Goal: Task Accomplishment & Management: Manage account settings

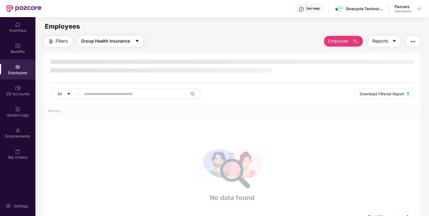
click at [409, 42] on button "button" at bounding box center [413, 41] width 14 height 11
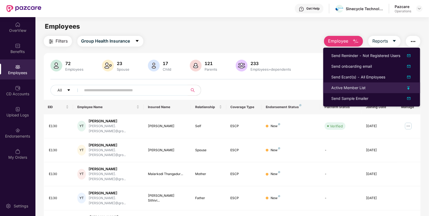
click at [342, 86] on div "Active Member List" at bounding box center [348, 88] width 34 height 6
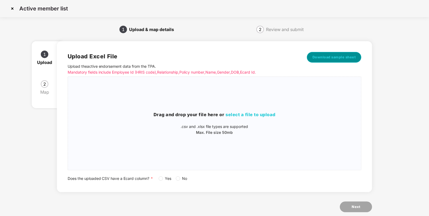
click at [341, 58] on span "Download sample sheet" at bounding box center [333, 57] width 43 height 5
click at [241, 119] on div "Drag and drop your file here or select a file to upload .csv and .xlsx file typ…" at bounding box center [214, 124] width 293 height 24
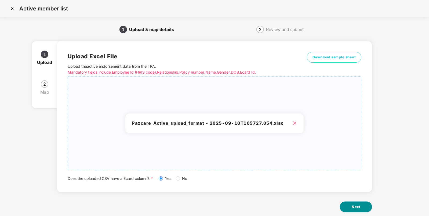
click at [353, 209] on span "Next" at bounding box center [355, 207] width 9 height 5
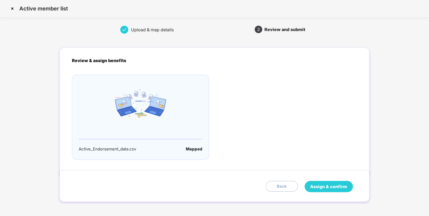
click at [333, 185] on span "Assign & confirm" at bounding box center [328, 187] width 37 height 7
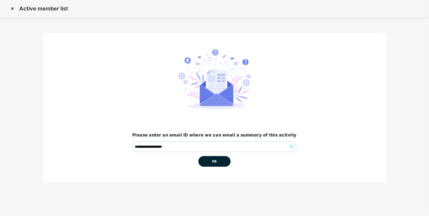
click at [223, 164] on button "Ok" at bounding box center [214, 161] width 32 height 11
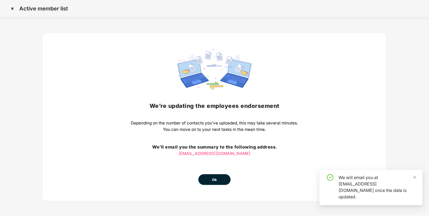
click at [223, 164] on div "We’re updating the employees endorsement Depending on the number of contacts yo…" at bounding box center [214, 117] width 167 height 136
click at [216, 186] on div "We’re updating the employees endorsement Depending on the number of contacts yo…" at bounding box center [214, 117] width 344 height 169
click at [213, 181] on span "Ok" at bounding box center [214, 180] width 5 height 5
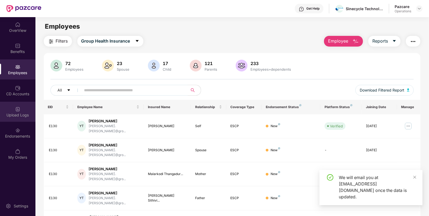
click at [16, 112] on img at bounding box center [17, 109] width 5 height 5
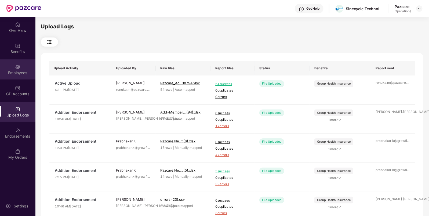
click at [13, 76] on div "Employees" at bounding box center [17, 70] width 35 height 20
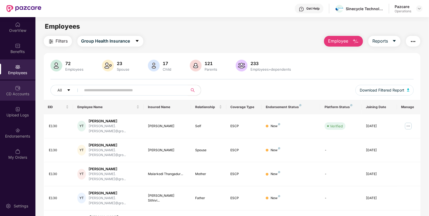
click at [14, 91] on div "CD Accounts" at bounding box center [17, 91] width 35 height 20
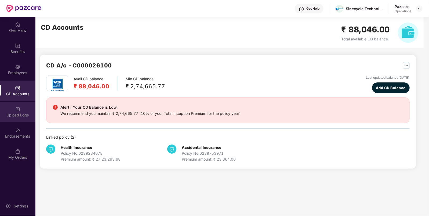
click at [17, 110] on img at bounding box center [17, 109] width 5 height 5
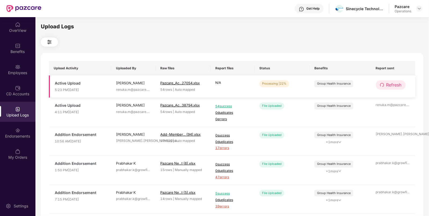
click at [384, 90] on td "Refresh" at bounding box center [393, 87] width 45 height 22
click at [391, 85] on span "Refresh" at bounding box center [393, 85] width 15 height 7
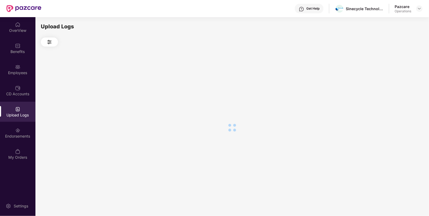
click at [391, 85] on div at bounding box center [232, 128] width 382 height 162
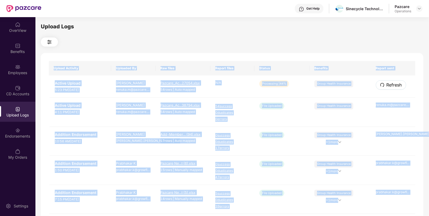
click at [391, 85] on span "Refresh" at bounding box center [393, 85] width 15 height 7
click at [391, 79] on td "Refresh" at bounding box center [393, 87] width 45 height 22
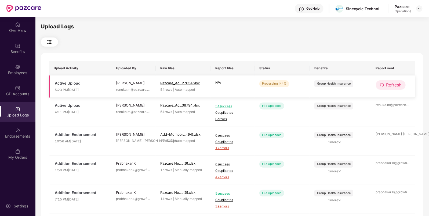
click at [390, 80] on button "Refresh" at bounding box center [390, 84] width 30 height 9
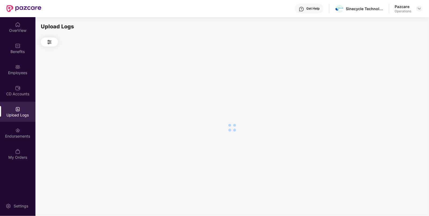
click at [390, 80] on div at bounding box center [232, 128] width 382 height 162
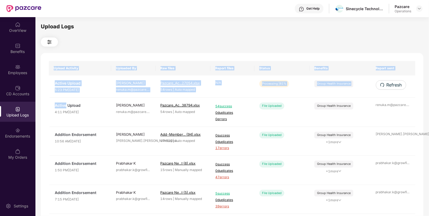
click at [390, 80] on div "Upload Activity Uploaded By Raw files Report files Status Benefits Report sent …" at bounding box center [232, 217] width 382 height 329
click at [390, 80] on button "Refresh" at bounding box center [390, 84] width 30 height 9
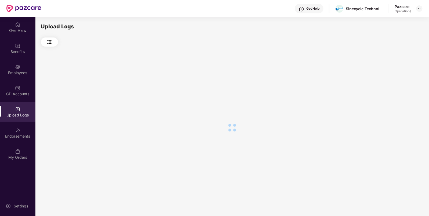
click at [390, 80] on div at bounding box center [232, 128] width 382 height 162
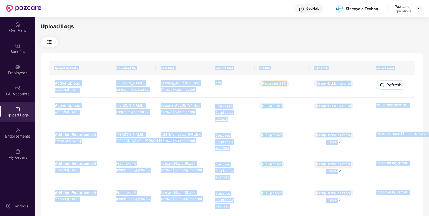
click at [390, 80] on button "Refresh" at bounding box center [390, 84] width 30 height 9
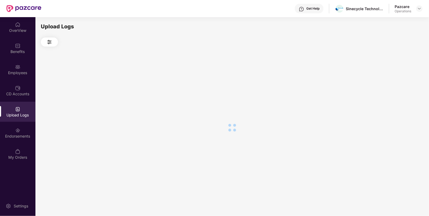
click at [390, 80] on div at bounding box center [232, 128] width 382 height 162
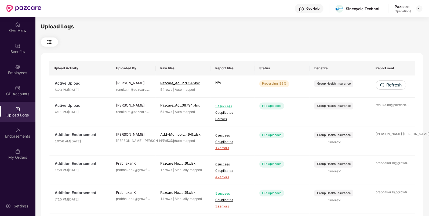
click at [304, 28] on div "Upload Logs" at bounding box center [232, 27] width 382 height 8
click at [382, 85] on icon "redo" at bounding box center [382, 85] width 4 height 4
click at [282, 24] on div "Upload Logs" at bounding box center [232, 27] width 382 height 8
click at [390, 84] on span "Refresh" at bounding box center [393, 85] width 15 height 7
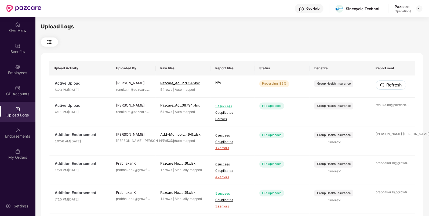
click at [390, 84] on span "Refresh" at bounding box center [393, 85] width 15 height 7
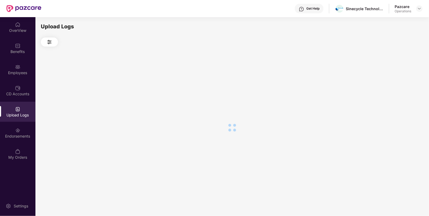
click at [390, 84] on div at bounding box center [232, 128] width 382 height 162
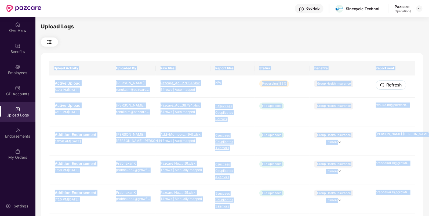
click at [390, 84] on span "Refresh" at bounding box center [393, 85] width 15 height 7
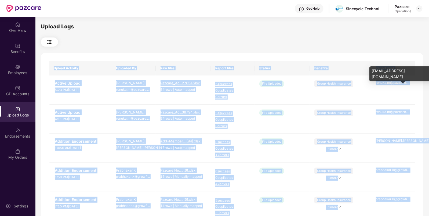
click at [390, 84] on div "renuka.m@pazcare. ..." at bounding box center [392, 82] width 35 height 5
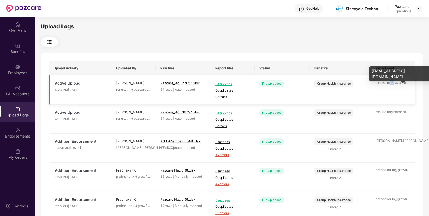
click at [390, 84] on div "renuka.m@pazcare. ..." at bounding box center [392, 82] width 35 height 5
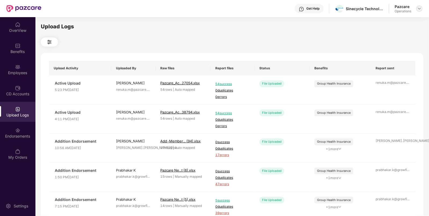
click at [420, 7] on img at bounding box center [419, 8] width 4 height 4
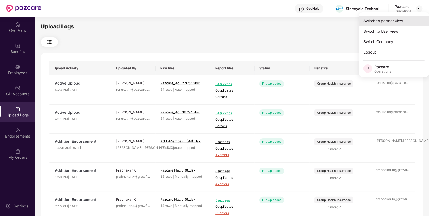
click at [393, 17] on div "Switch to partner view" at bounding box center [394, 21] width 70 height 10
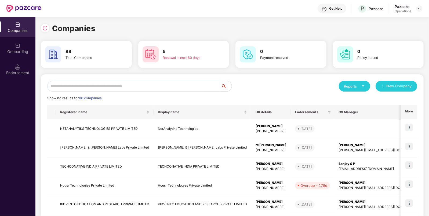
click at [113, 79] on div "Reports New Company Showing results for 88 companies. Registered name Display n…" at bounding box center [232, 205] width 382 height 260
click at [86, 91] on input "text" at bounding box center [134, 86] width 174 height 11
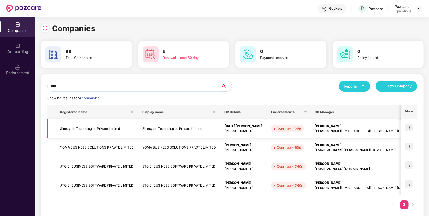
type input "****"
click at [86, 137] on td "Sinecycle Technologies Private Limited" at bounding box center [97, 129] width 82 height 19
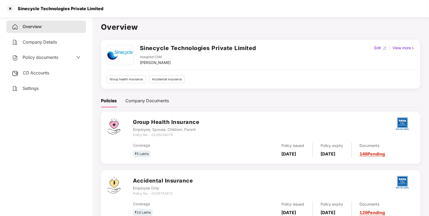
click at [23, 72] on span "CD Accounts" at bounding box center [36, 72] width 26 height 5
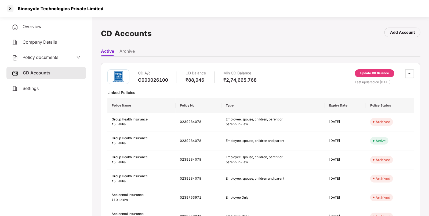
click at [42, 56] on span "Policy documents" at bounding box center [41, 57] width 36 height 5
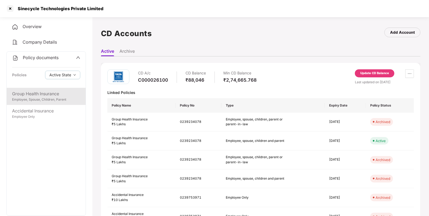
click at [41, 89] on div "Group Health Insurance Employee, Spouse, Children, Parent" at bounding box center [46, 96] width 79 height 17
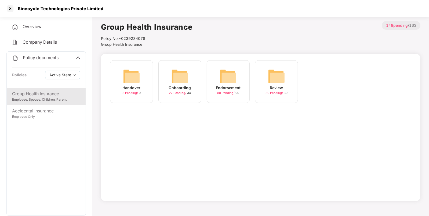
click at [221, 79] on img at bounding box center [227, 76] width 17 height 17
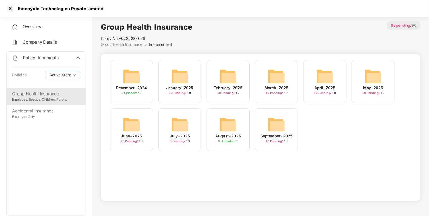
click at [272, 131] on img at bounding box center [276, 124] width 17 height 17
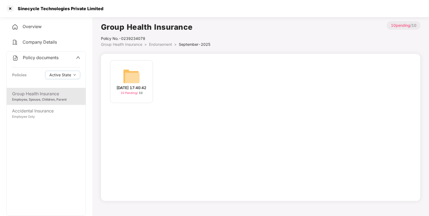
click at [134, 85] on div "[DATE] 17:40:42" at bounding box center [132, 88] width 30 height 6
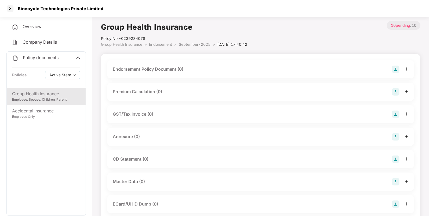
scroll to position [82, 0]
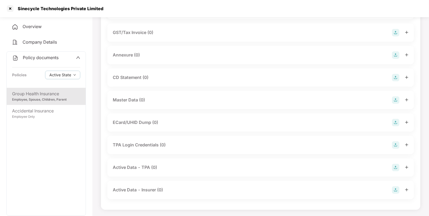
click at [390, 99] on div "Master Data (0)" at bounding box center [261, 101] width 296 height 8
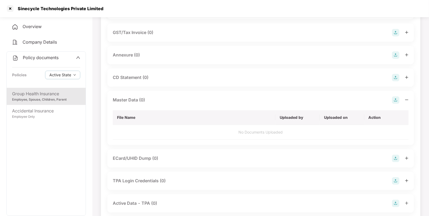
click at [396, 102] on img at bounding box center [396, 101] width 8 height 8
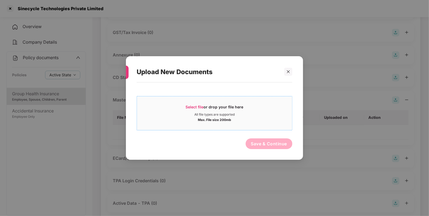
click at [193, 106] on span "Select file" at bounding box center [195, 107] width 18 height 5
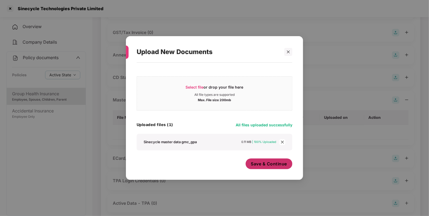
click at [257, 167] on span "Save & Continue" at bounding box center [269, 164] width 36 height 6
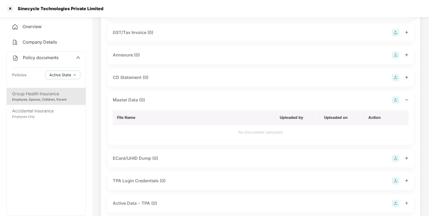
scroll to position [0, 0]
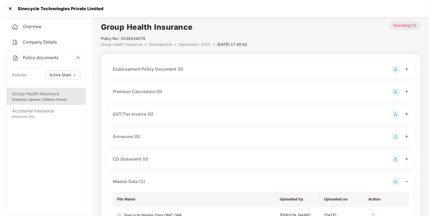
click at [395, 72] on img at bounding box center [396, 70] width 8 height 8
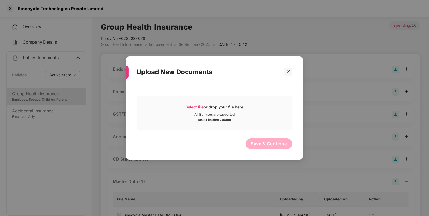
click at [203, 113] on div "All file types are supported" at bounding box center [214, 115] width 40 height 4
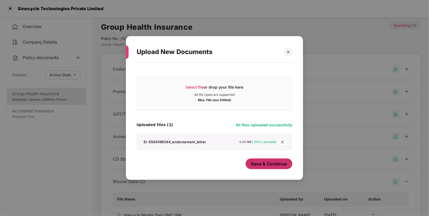
click at [279, 160] on button "Save & Continue" at bounding box center [268, 164] width 47 height 11
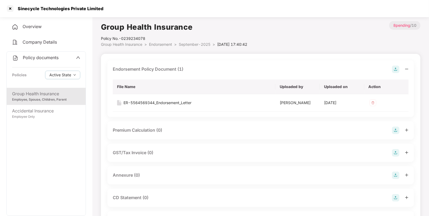
click at [184, 42] on li "September-2025 >" at bounding box center [198, 45] width 38 height 6
click at [185, 42] on span "September-2025" at bounding box center [195, 44] width 32 height 5
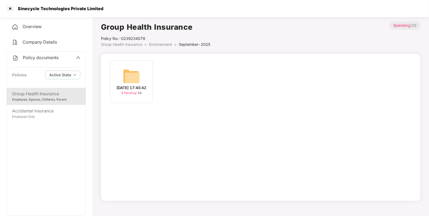
click at [162, 46] on span "Endorsement" at bounding box center [160, 44] width 23 height 5
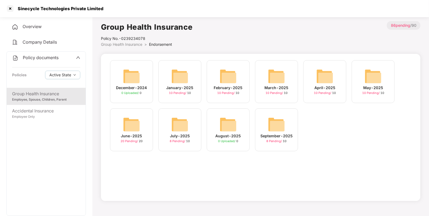
click at [182, 136] on div "July-2025" at bounding box center [180, 136] width 20 height 6
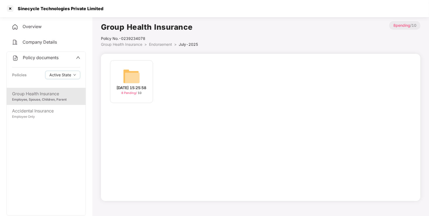
click at [153, 44] on span "Endorsement" at bounding box center [160, 44] width 23 height 5
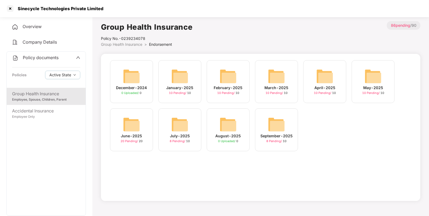
click at [127, 138] on div "June-2025" at bounding box center [131, 136] width 21 height 6
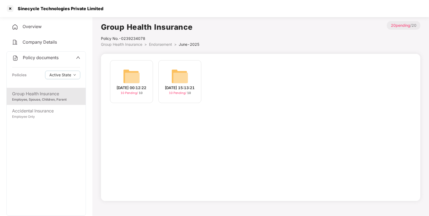
click at [181, 73] on img at bounding box center [179, 76] width 17 height 17
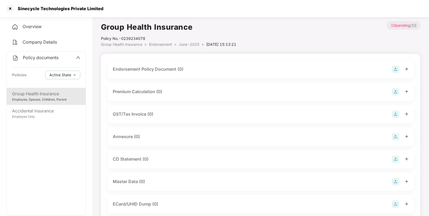
scroll to position [82, 0]
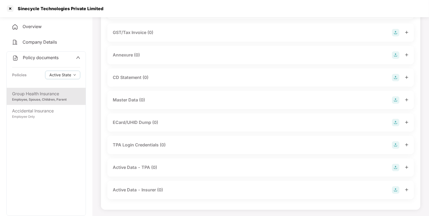
click at [390, 102] on div "Master Data (0)" at bounding box center [261, 101] width 296 height 8
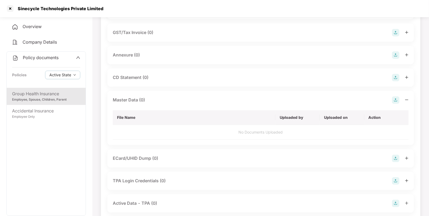
click at [395, 99] on img at bounding box center [396, 101] width 8 height 8
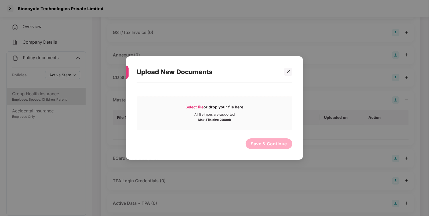
click at [193, 113] on div "All file types are supported" at bounding box center [214, 115] width 155 height 4
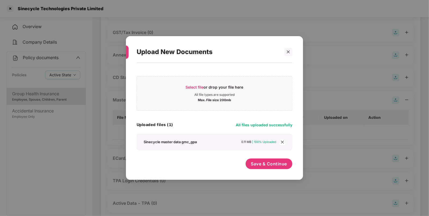
click at [261, 170] on div "Save & Continue" at bounding box center [268, 165] width 47 height 13
click at [267, 166] on span "Save & Continue" at bounding box center [269, 164] width 36 height 6
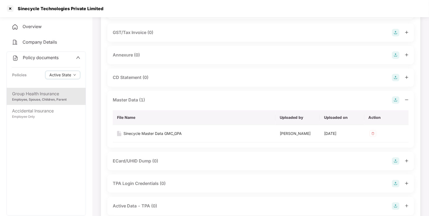
scroll to position [0, 0]
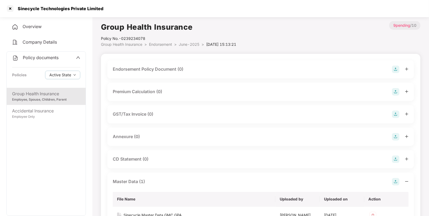
click at [395, 69] on img at bounding box center [396, 70] width 8 height 8
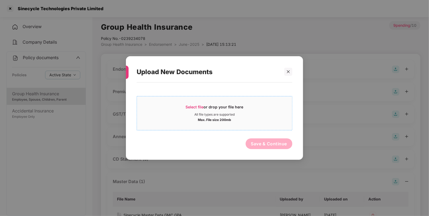
click at [199, 106] on span "Select file" at bounding box center [195, 107] width 18 height 5
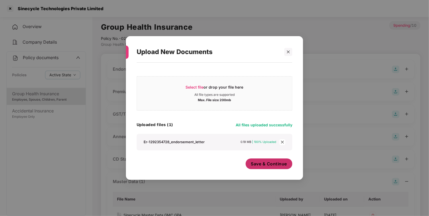
click at [254, 165] on span "Save & Continue" at bounding box center [269, 164] width 36 height 6
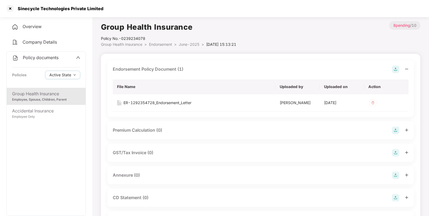
click at [161, 46] on span "Endorsement" at bounding box center [160, 44] width 23 height 5
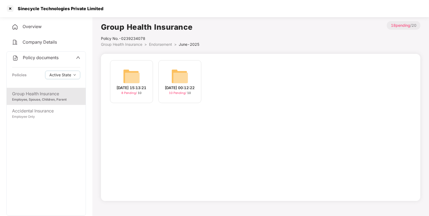
click at [181, 73] on img at bounding box center [179, 76] width 17 height 17
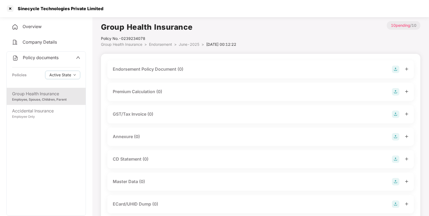
click at [393, 71] on img at bounding box center [396, 70] width 8 height 8
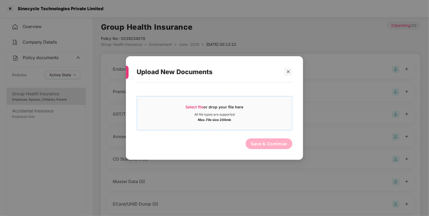
click at [198, 111] on div "Select file or drop your file here" at bounding box center [215, 109] width 58 height 8
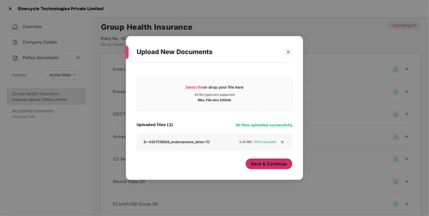
click at [264, 164] on button "Save & Continue" at bounding box center [268, 164] width 47 height 11
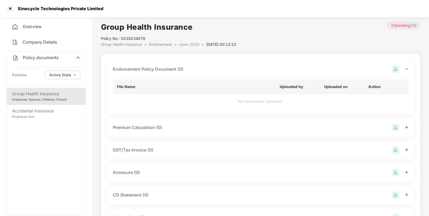
click at [264, 164] on div "Upload New Documents Select file or drop your file here All file types are supp…" at bounding box center [214, 108] width 429 height 216
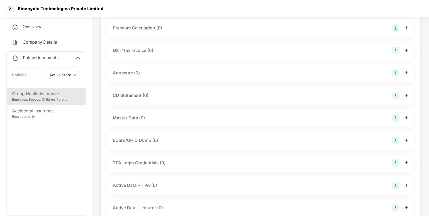
scroll to position [108, 0]
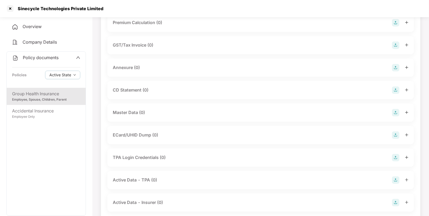
click at [398, 110] on img at bounding box center [396, 113] width 8 height 8
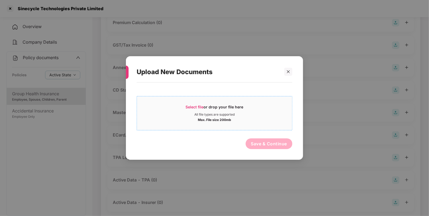
click at [183, 120] on div "Max. File size 200mb" at bounding box center [214, 119] width 155 height 5
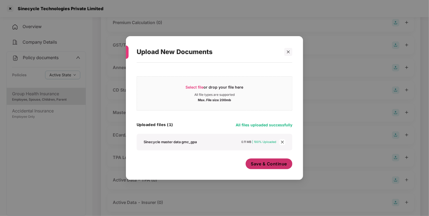
click at [257, 164] on span "Save & Continue" at bounding box center [269, 164] width 36 height 6
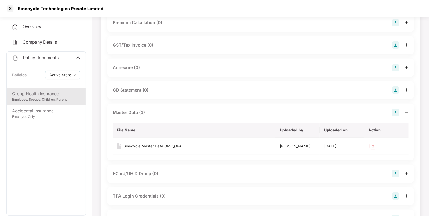
scroll to position [0, 0]
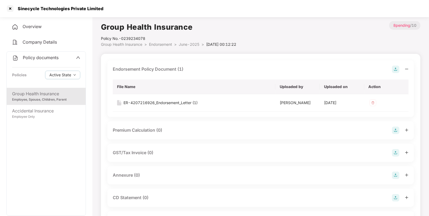
click at [156, 45] on span "Endorsement" at bounding box center [160, 44] width 23 height 5
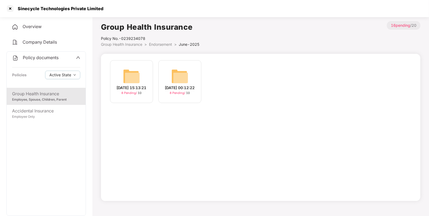
click at [156, 45] on span "Endorsement" at bounding box center [160, 44] width 23 height 5
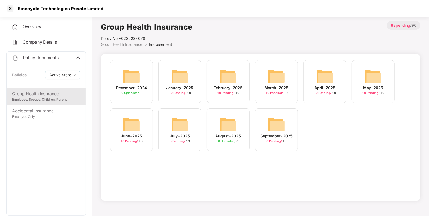
click at [360, 83] on div "May-2025 10 Pending / 10" at bounding box center [372, 81] width 43 height 43
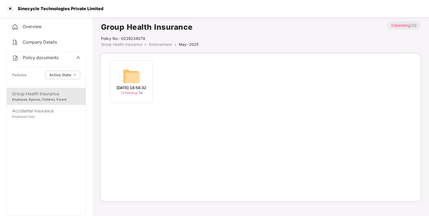
click at [139, 78] on img at bounding box center [131, 76] width 17 height 17
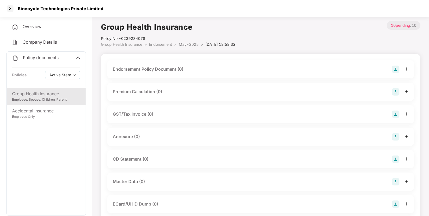
click at [397, 69] on img at bounding box center [396, 70] width 8 height 8
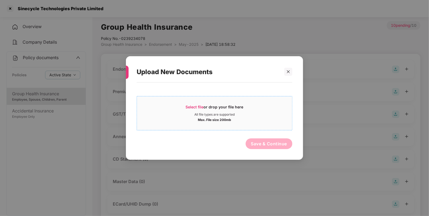
click at [204, 105] on span "Select file" at bounding box center [195, 107] width 18 height 5
click at [286, 71] on icon "close" at bounding box center [288, 72] width 4 height 4
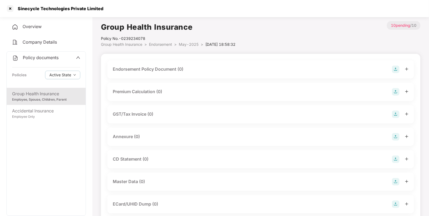
scroll to position [82, 0]
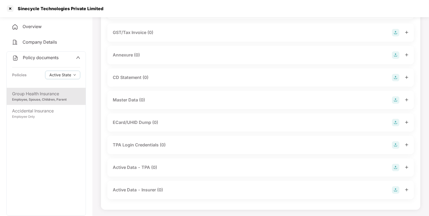
click at [395, 100] on img at bounding box center [396, 101] width 8 height 8
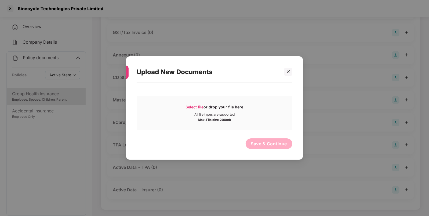
click at [200, 113] on div "All file types are supported" at bounding box center [214, 115] width 40 height 4
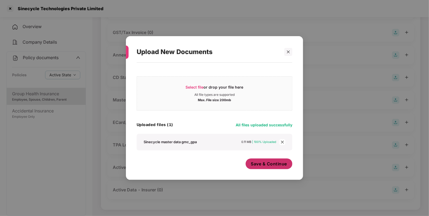
click at [273, 169] on button "Save & Continue" at bounding box center [268, 164] width 47 height 11
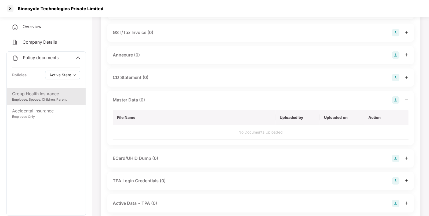
scroll to position [0, 0]
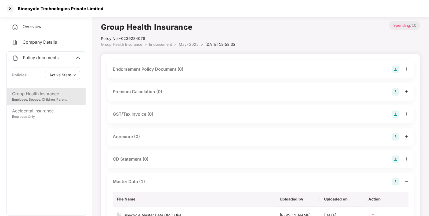
click at [394, 69] on img at bounding box center [396, 70] width 8 height 8
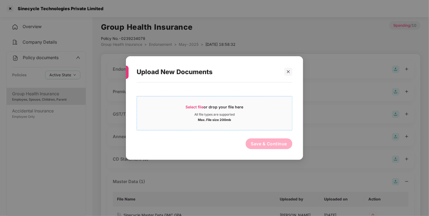
click at [211, 111] on div "Select file or drop your file here" at bounding box center [215, 109] width 58 height 8
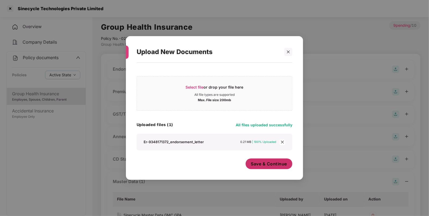
click at [263, 165] on span "Save & Continue" at bounding box center [269, 164] width 36 height 6
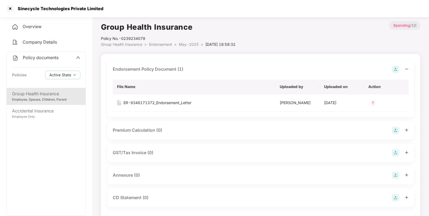
click at [157, 44] on span "Endorsement" at bounding box center [160, 44] width 23 height 5
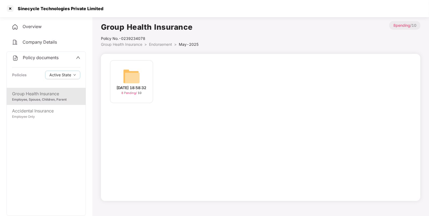
click at [157, 44] on span "Endorsement" at bounding box center [160, 44] width 23 height 5
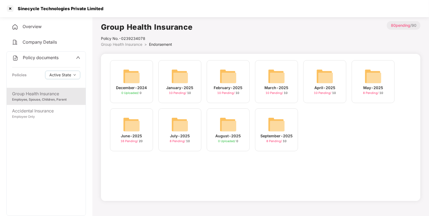
click at [318, 77] on img at bounding box center [324, 76] width 17 height 17
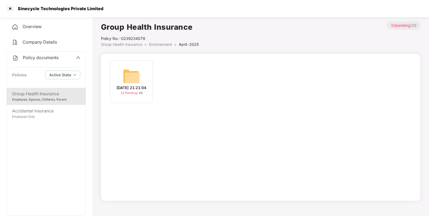
click at [117, 82] on div "[DATE] 21:21:04 10 Pending / 10" at bounding box center [131, 81] width 43 height 43
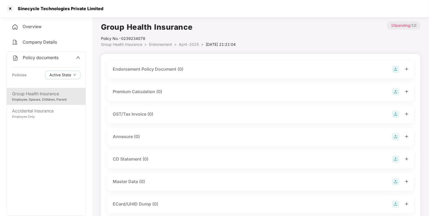
click at [399, 71] on img at bounding box center [396, 70] width 8 height 8
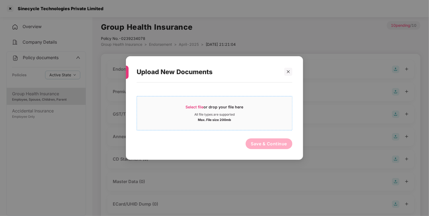
click at [202, 97] on div "Select file or drop your file here All file types are supported Max. File size …" at bounding box center [215, 113] width 156 height 34
click at [192, 102] on span "Select file or drop your file here All file types are supported Max. File size …" at bounding box center [214, 114] width 155 height 26
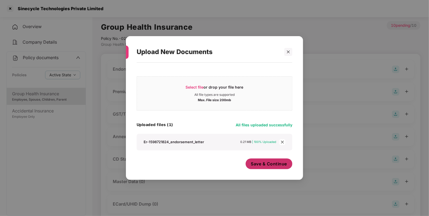
click at [267, 165] on span "Save & Continue" at bounding box center [269, 164] width 36 height 6
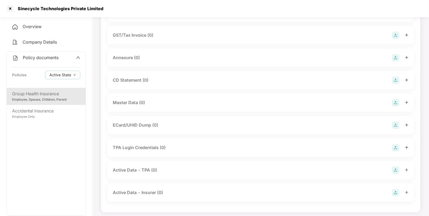
scroll to position [120, 0]
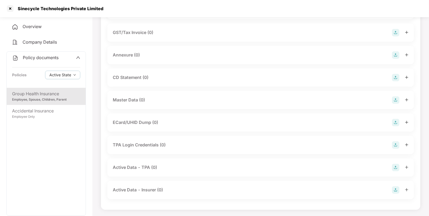
click at [393, 100] on img at bounding box center [396, 101] width 8 height 8
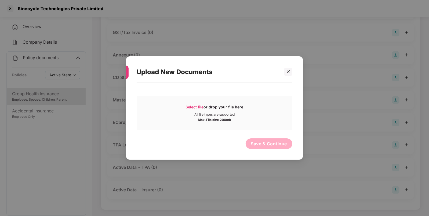
click at [205, 125] on span "Select file or drop your file here All file types are supported Max. File size …" at bounding box center [214, 114] width 155 height 26
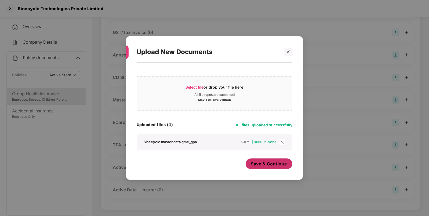
click at [258, 164] on span "Save & Continue" at bounding box center [269, 164] width 36 height 6
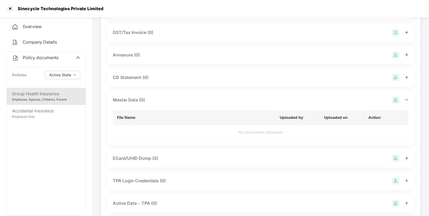
scroll to position [0, 0]
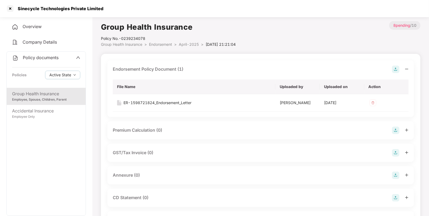
click at [161, 46] on span "Endorsement" at bounding box center [160, 44] width 23 height 5
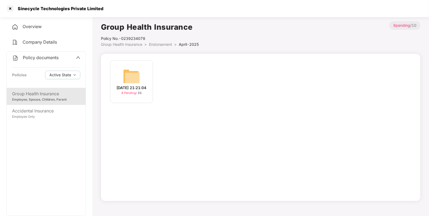
click at [161, 46] on span "Endorsement" at bounding box center [160, 44] width 23 height 5
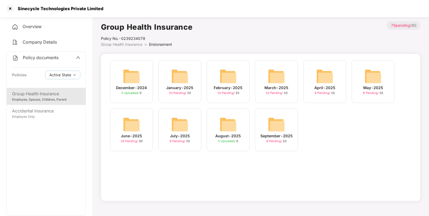
click at [272, 82] on img at bounding box center [276, 76] width 17 height 17
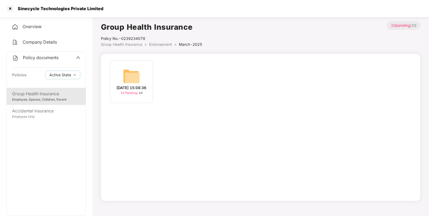
click at [134, 85] on div "[DATE] 15:08:36" at bounding box center [132, 88] width 30 height 6
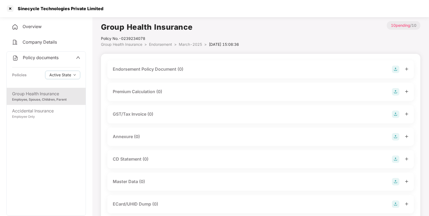
click at [395, 65] on div "Endorsement Policy Document (0)" at bounding box center [260, 69] width 306 height 18
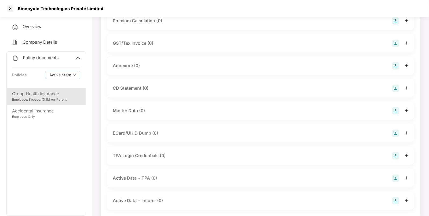
scroll to position [72, 0]
click at [396, 108] on img at bounding box center [396, 110] width 8 height 8
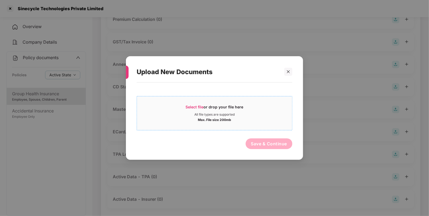
click at [205, 120] on div "Max. File size 200mb" at bounding box center [214, 119] width 33 height 5
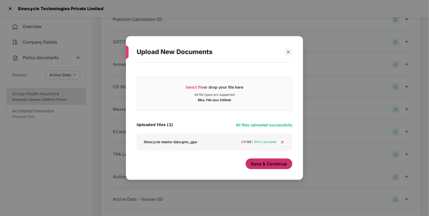
click at [281, 163] on span "Save & Continue" at bounding box center [269, 164] width 36 height 6
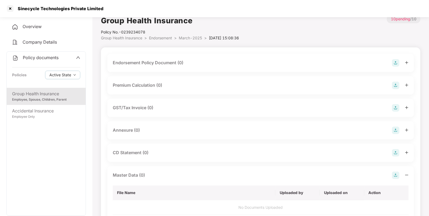
scroll to position [0, 0]
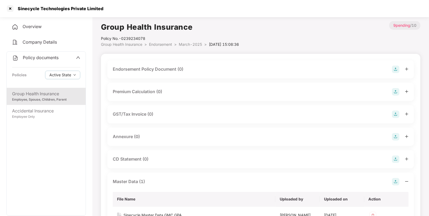
click at [391, 69] on div "Endorsement Policy Document (0)" at bounding box center [261, 70] width 296 height 8
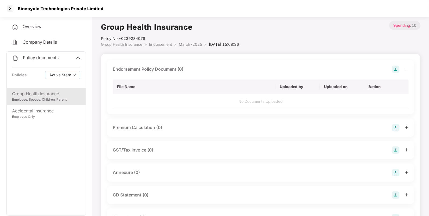
click at [395, 63] on div "Endorsement Policy Document (0) File Name Uploaded by Uploaded on Action No Doc…" at bounding box center [260, 87] width 306 height 54
click at [395, 67] on img at bounding box center [396, 70] width 8 height 8
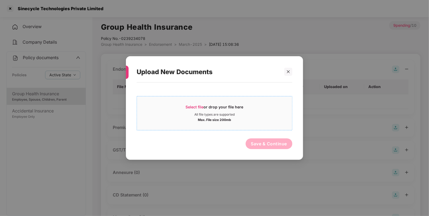
click at [190, 120] on div "Max. File size 200mb" at bounding box center [214, 119] width 155 height 5
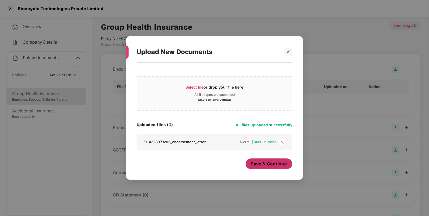
click at [266, 168] on button "Save & Continue" at bounding box center [268, 164] width 47 height 11
click at [266, 168] on div "Upload New Documents Select file or drop your file here All file types are supp…" at bounding box center [214, 108] width 429 height 216
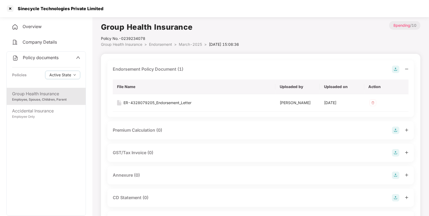
click at [159, 46] on span "Endorsement" at bounding box center [160, 44] width 23 height 5
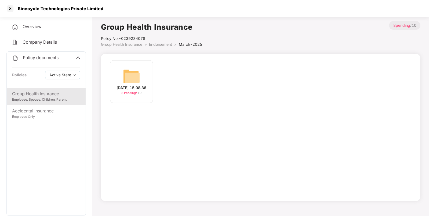
click at [159, 46] on span "Endorsement" at bounding box center [160, 44] width 23 height 5
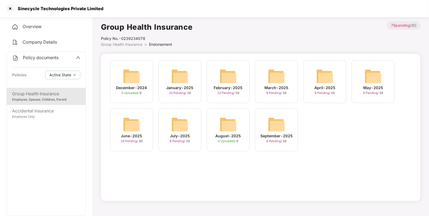
click at [223, 72] on img at bounding box center [227, 76] width 17 height 17
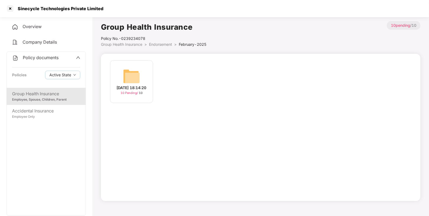
click at [134, 75] on img at bounding box center [131, 76] width 17 height 17
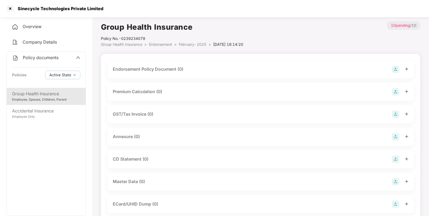
click at [393, 68] on img at bounding box center [396, 70] width 8 height 8
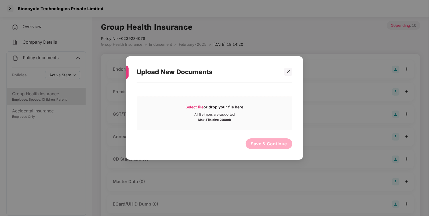
click at [189, 121] on div "Max. File size 200mb" at bounding box center [214, 119] width 155 height 5
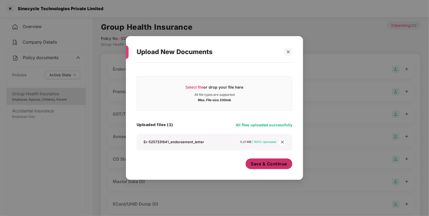
click at [262, 168] on button "Save & Continue" at bounding box center [268, 164] width 47 height 11
click at [262, 168] on div "Upload New Documents Select file or drop your file here All file types are supp…" at bounding box center [214, 108] width 429 height 216
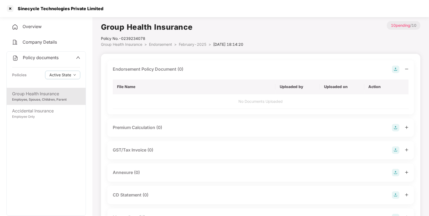
scroll to position [120, 0]
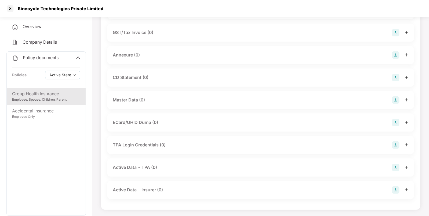
click at [392, 99] on img at bounding box center [396, 101] width 8 height 8
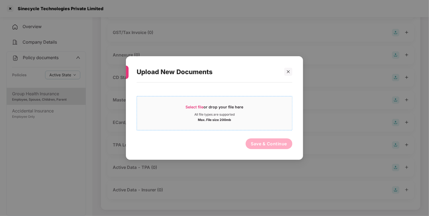
click at [194, 107] on span "Select file" at bounding box center [195, 107] width 18 height 5
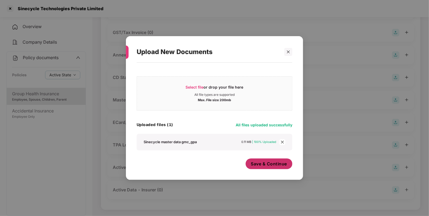
drag, startPoint x: 257, startPoint y: 170, endPoint x: 260, endPoint y: 170, distance: 2.7
click at [260, 170] on div "Save & Continue" at bounding box center [268, 165] width 47 height 13
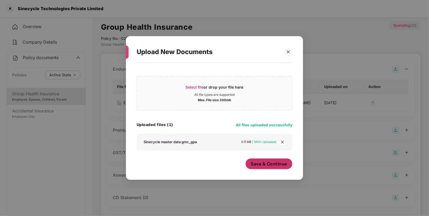
click at [266, 165] on span "Save & Continue" at bounding box center [269, 164] width 36 height 6
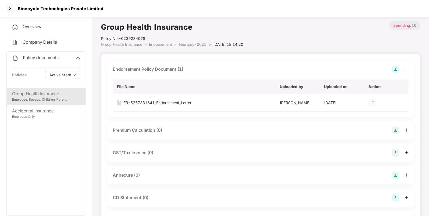
click at [161, 45] on span "Endorsement" at bounding box center [160, 44] width 23 height 5
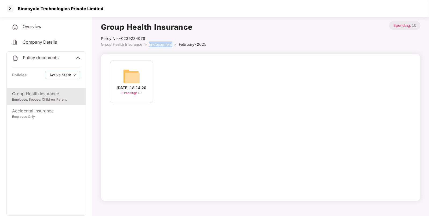
click at [161, 45] on span "Endorsement" at bounding box center [160, 44] width 23 height 5
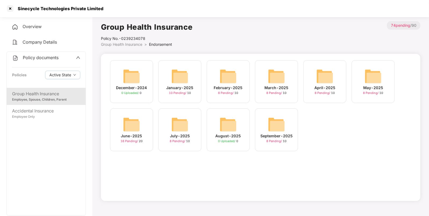
click at [38, 25] on span "Overview" at bounding box center [32, 26] width 19 height 5
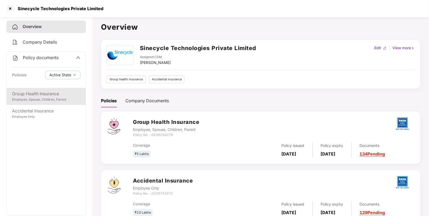
click at [39, 94] on div "Group Health Insurance" at bounding box center [46, 94] width 68 height 7
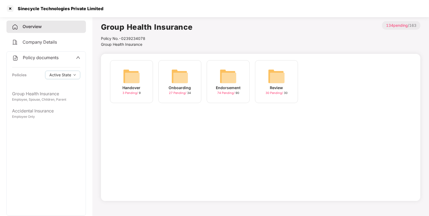
click at [227, 78] on img at bounding box center [227, 76] width 17 height 17
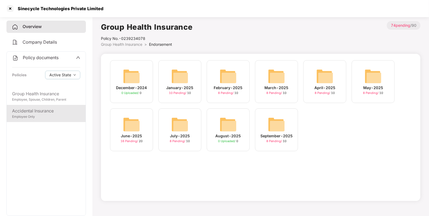
click at [42, 109] on div "Accidental Insurance" at bounding box center [46, 111] width 68 height 7
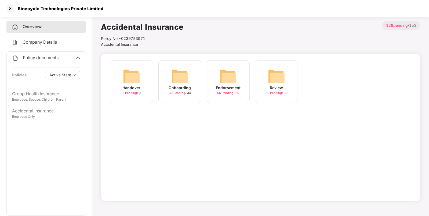
click at [228, 84] on img at bounding box center [227, 76] width 17 height 17
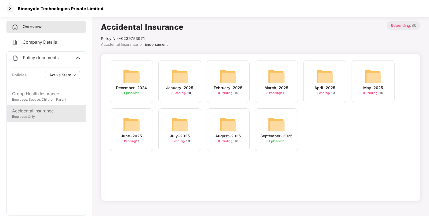
click at [28, 116] on div "Employee Only" at bounding box center [46, 117] width 68 height 5
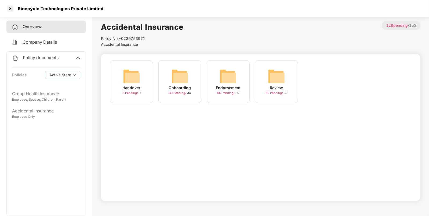
click at [230, 73] on img at bounding box center [227, 76] width 17 height 17
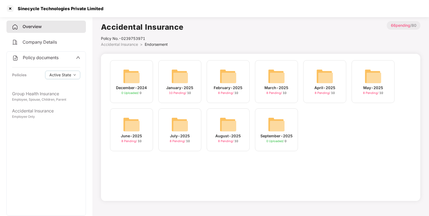
click at [8, 3] on div "Sinecycle Technologies Private Limited" at bounding box center [214, 8] width 429 height 17
click at [9, 9] on div at bounding box center [10, 8] width 9 height 9
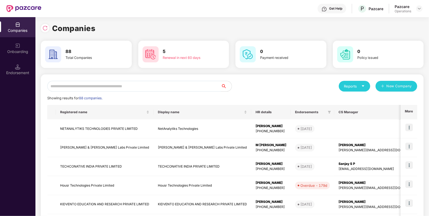
click at [154, 90] on input "text" at bounding box center [134, 86] width 174 height 11
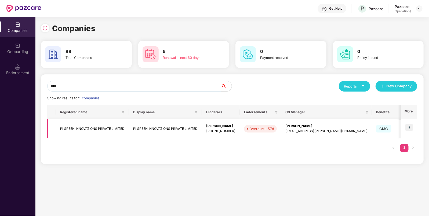
type input "****"
click at [408, 127] on img at bounding box center [409, 128] width 8 height 8
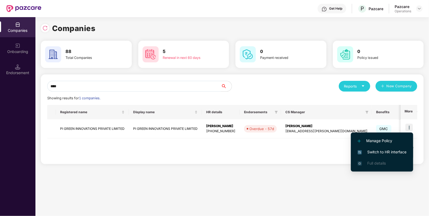
click at [380, 149] on span "Switch to HR interface" at bounding box center [381, 152] width 49 height 6
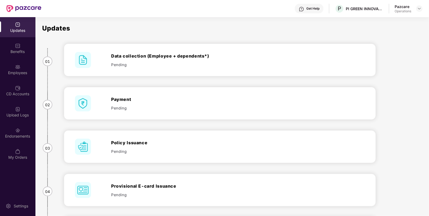
click at [18, 132] on img at bounding box center [17, 130] width 5 height 5
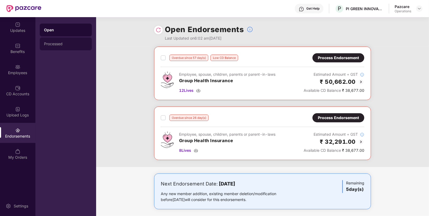
click at [68, 45] on div "Processed" at bounding box center [65, 44] width 43 height 4
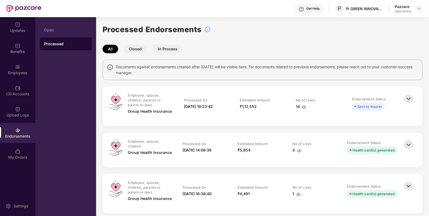
click at [407, 98] on img at bounding box center [408, 99] width 12 height 12
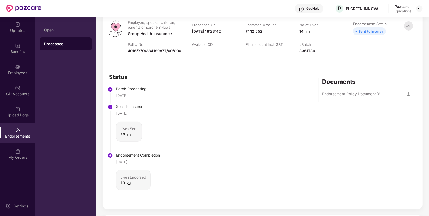
scroll to position [73, 0]
click at [130, 133] on img at bounding box center [129, 134] width 4 height 4
click at [129, 183] on img at bounding box center [129, 183] width 4 height 4
click at [406, 93] on img at bounding box center [408, 93] width 4 height 4
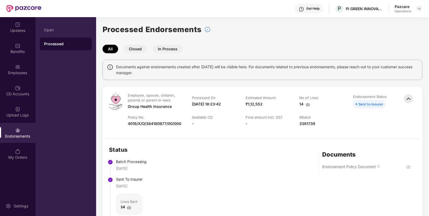
click at [157, 92] on div "Employee, spouse, children, parents or parent-in-laws Group Health Insurance Pr…" at bounding box center [262, 113] width 320 height 52
click at [411, 99] on img at bounding box center [408, 99] width 12 height 12
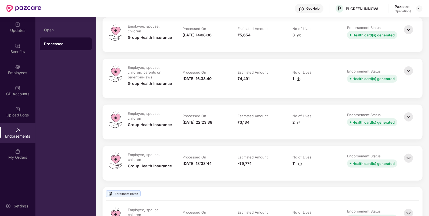
scroll to position [91, 0]
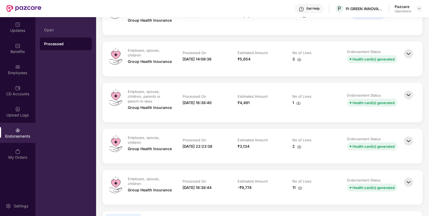
click at [407, 97] on img at bounding box center [408, 95] width 12 height 12
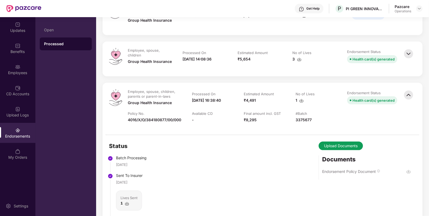
scroll to position [160, 0]
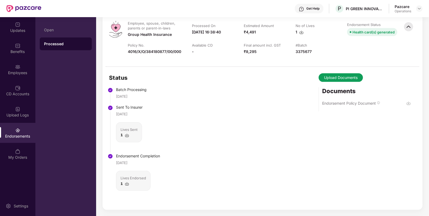
click at [127, 136] on img at bounding box center [127, 136] width 4 height 4
click at [126, 186] on img at bounding box center [127, 184] width 4 height 4
click at [406, 103] on img at bounding box center [408, 103] width 4 height 4
click at [402, 27] on img at bounding box center [408, 27] width 12 height 12
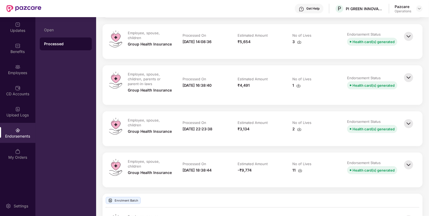
scroll to position [110, 0]
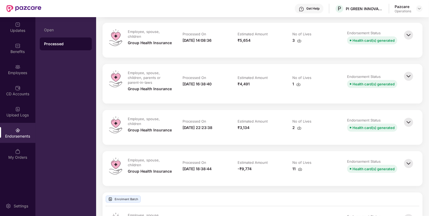
click at [408, 165] on img at bounding box center [408, 164] width 12 height 12
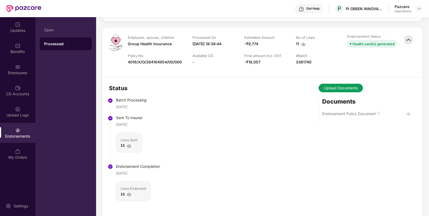
scroll to position [234, 0]
click at [129, 147] on img at bounding box center [129, 146] width 4 height 4
click at [128, 197] on img at bounding box center [129, 194] width 4 height 4
click at [409, 116] on img at bounding box center [408, 114] width 4 height 4
click at [259, 145] on div "Status Batch Processing [DATE] Sent To Insurer [DATE] Lives Sent 11 Endorsement…" at bounding box center [262, 148] width 320 height 143
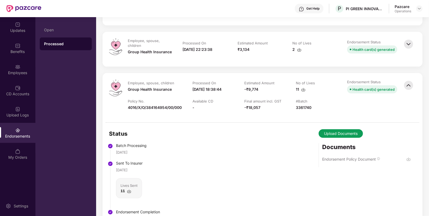
scroll to position [188, 0]
click at [409, 86] on img at bounding box center [408, 86] width 12 height 12
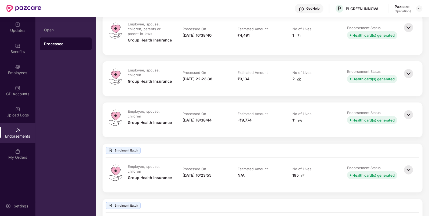
scroll to position [158, 0]
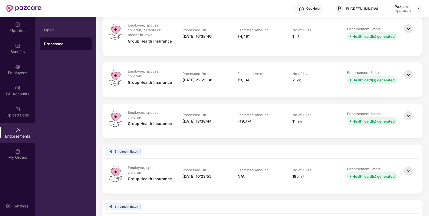
click at [404, 74] on img at bounding box center [408, 75] width 12 height 12
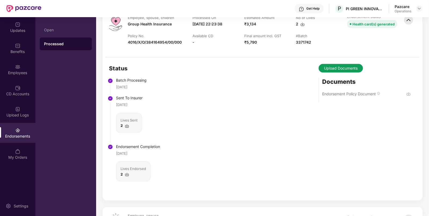
scroll to position [213, 0]
click at [128, 128] on img at bounding box center [127, 126] width 4 height 4
click at [127, 176] on img at bounding box center [127, 174] width 4 height 4
click at [408, 96] on img at bounding box center [408, 93] width 4 height 4
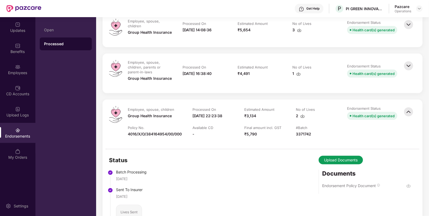
scroll to position [119, 0]
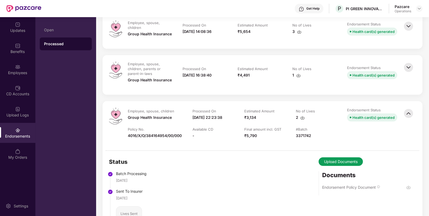
click at [408, 115] on img at bounding box center [408, 114] width 12 height 12
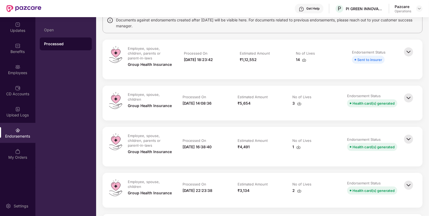
scroll to position [46, 0]
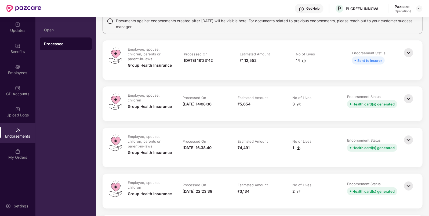
click at [407, 100] on img at bounding box center [408, 99] width 12 height 12
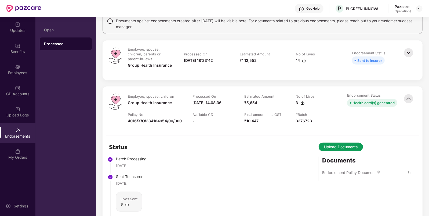
scroll to position [121, 0]
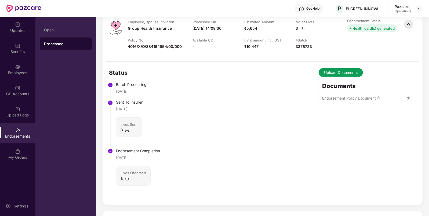
click at [126, 133] on img at bounding box center [127, 130] width 4 height 4
click at [126, 181] on img at bounding box center [127, 179] width 4 height 4
click at [408, 101] on img at bounding box center [408, 98] width 4 height 4
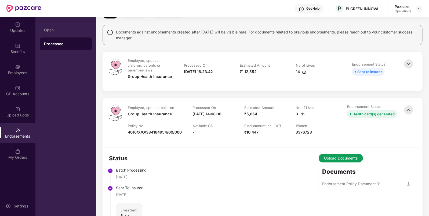
scroll to position [34, 0]
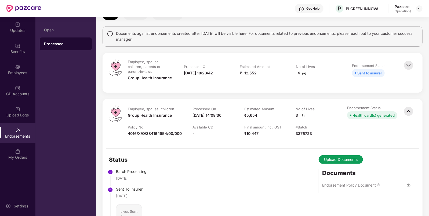
click at [409, 113] on img at bounding box center [408, 112] width 12 height 12
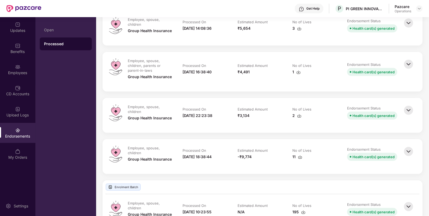
scroll to position [123, 0]
